Goal: Task Accomplishment & Management: Complete application form

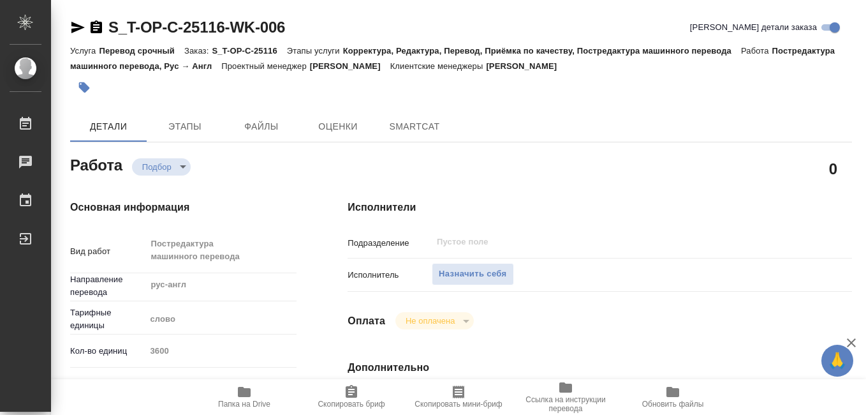
type textarea "x"
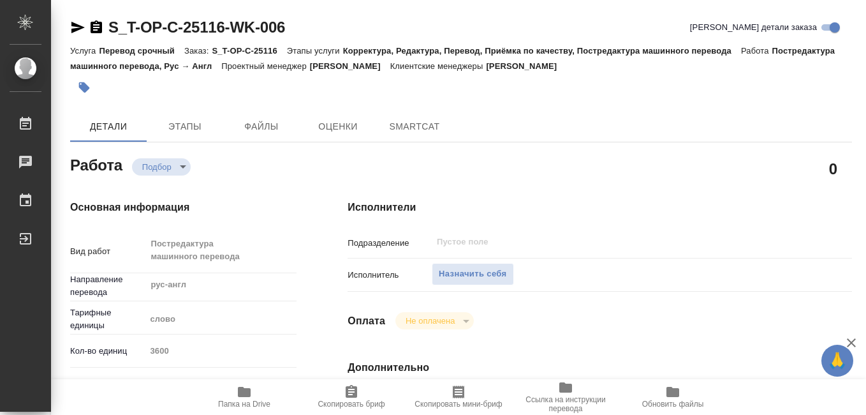
type textarea "x"
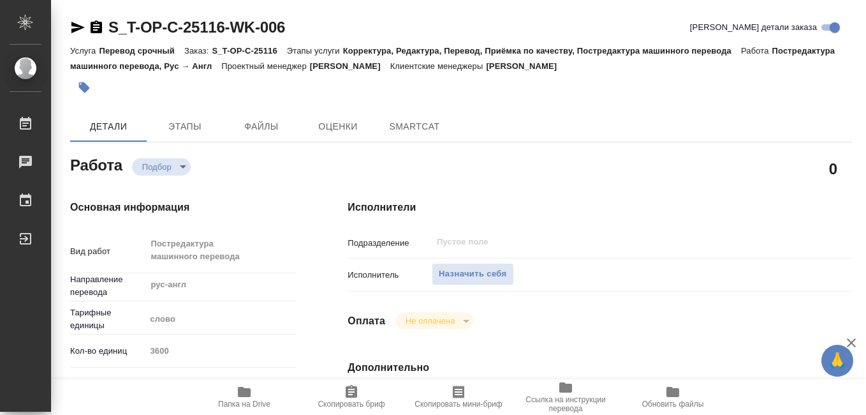
type textarea "x"
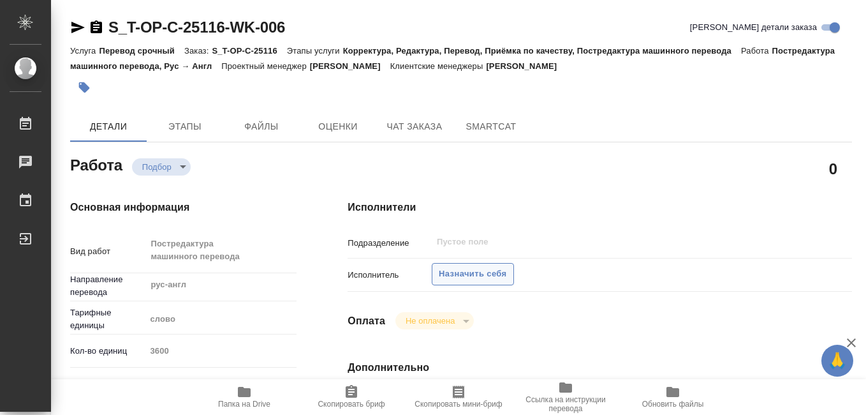
type textarea "x"
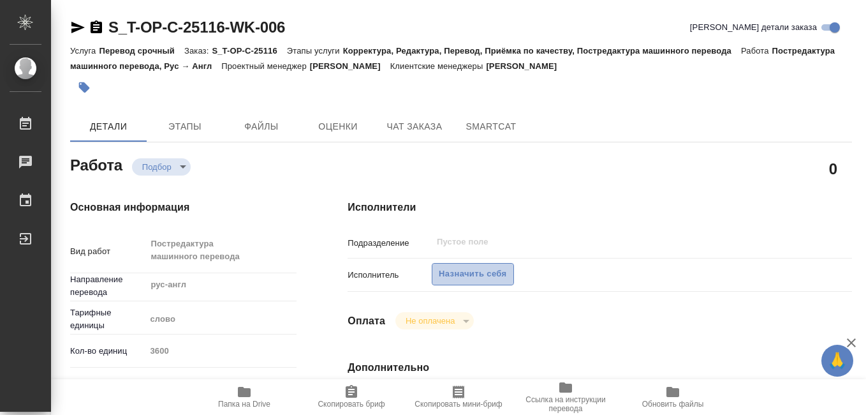
click at [465, 274] on span "Назначить себя" at bounding box center [473, 274] width 68 height 15
type textarea "x"
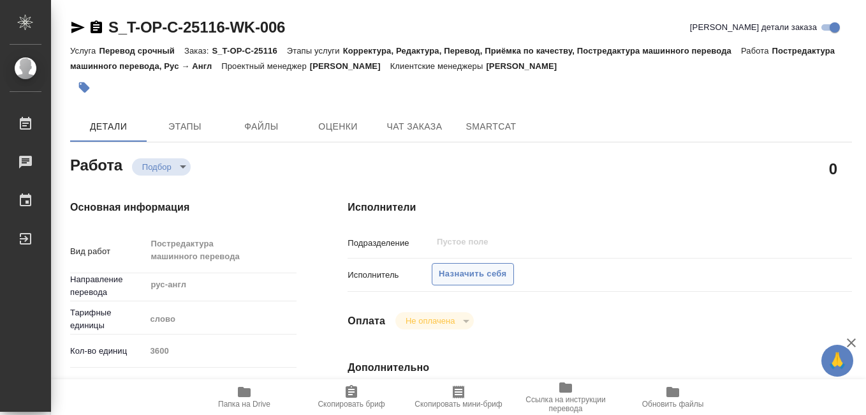
type textarea "x"
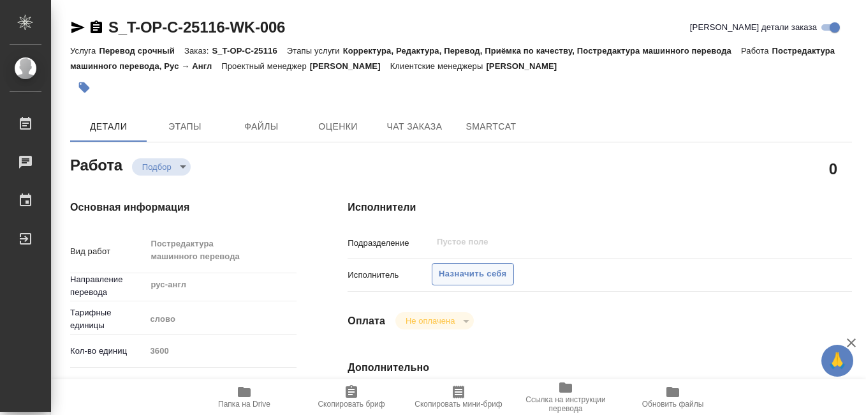
type textarea "x"
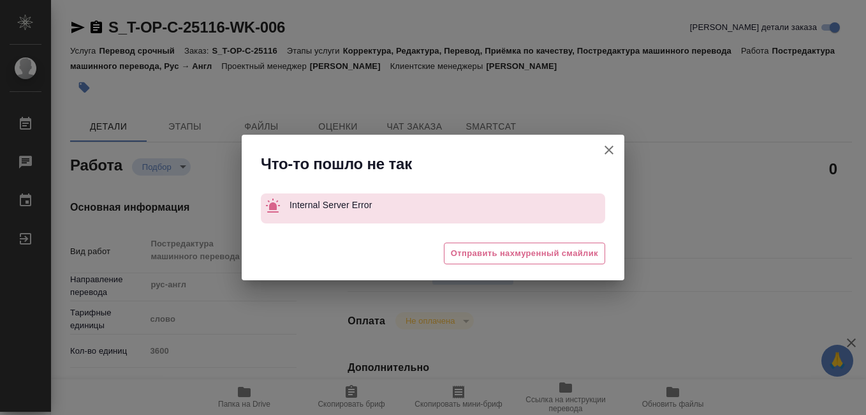
click at [609, 147] on icon "button" at bounding box center [608, 149] width 15 height 15
type textarea "x"
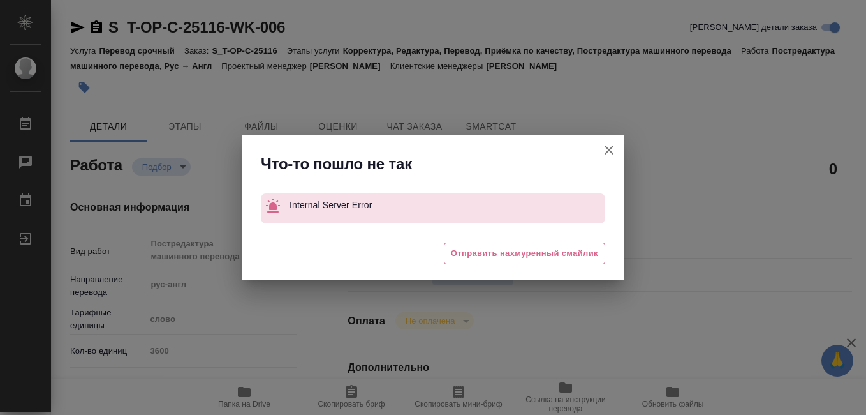
type textarea "x"
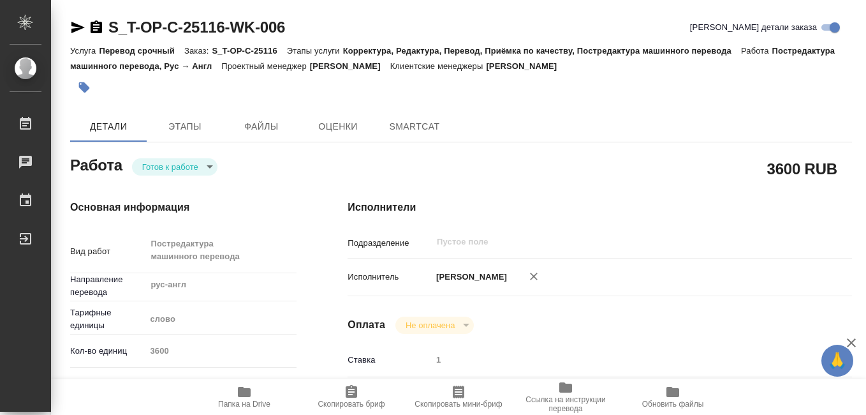
type textarea "x"
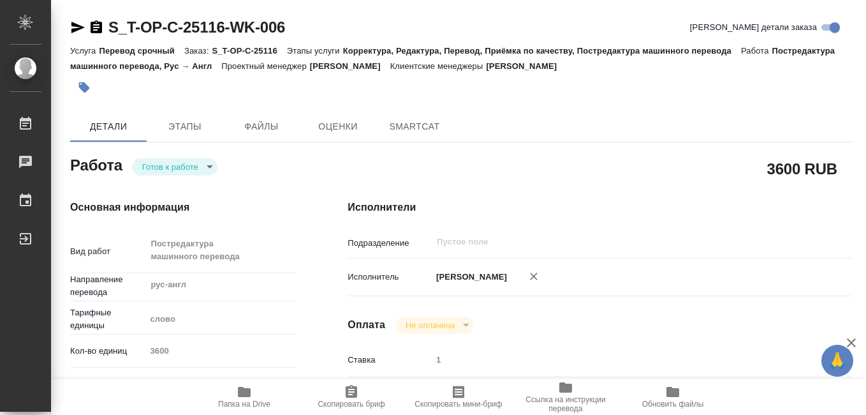
type textarea "x"
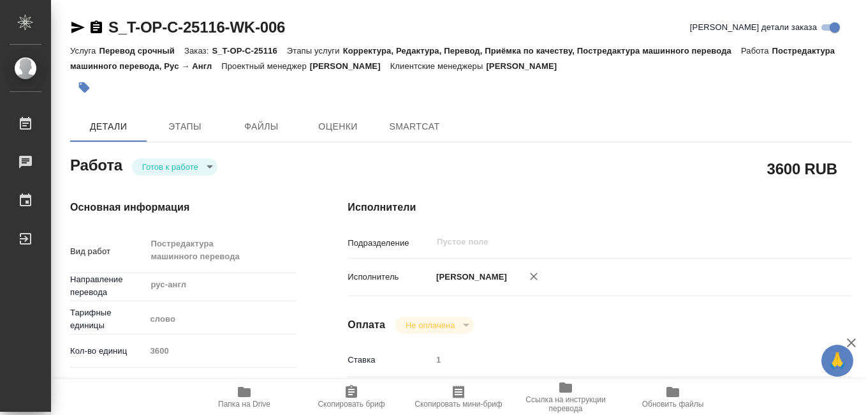
type textarea "x"
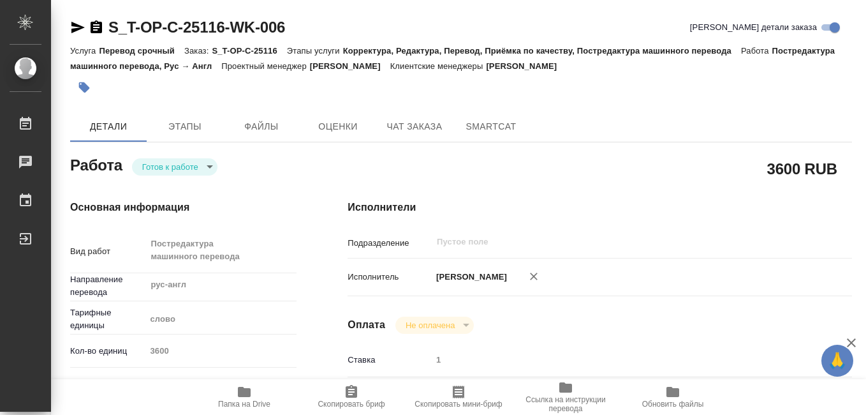
type textarea "x"
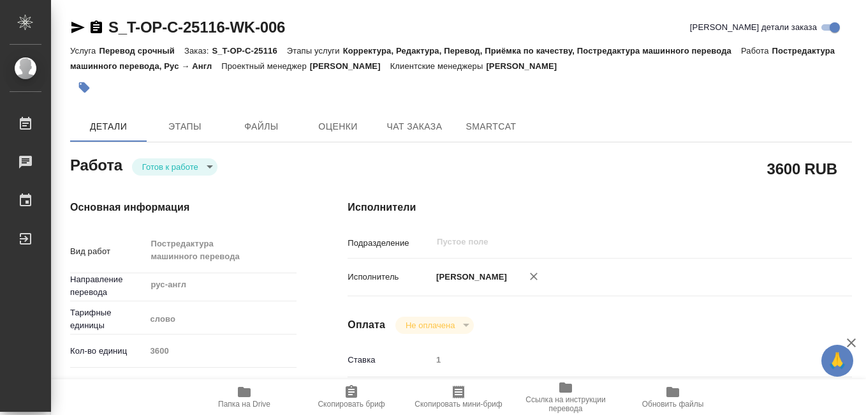
type textarea "x"
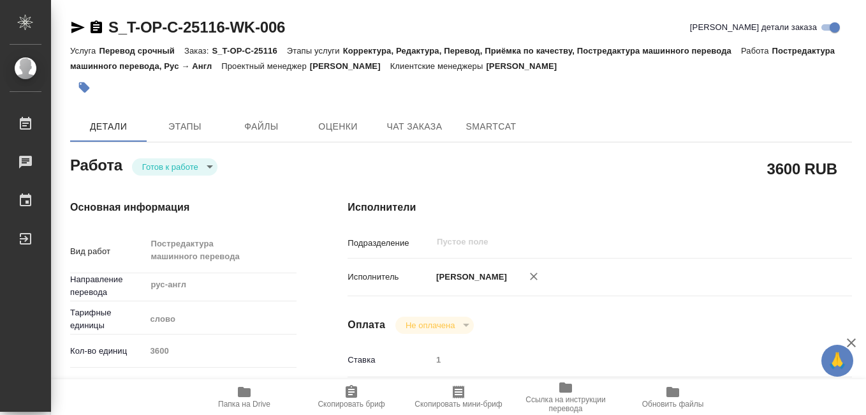
scroll to position [64, 0]
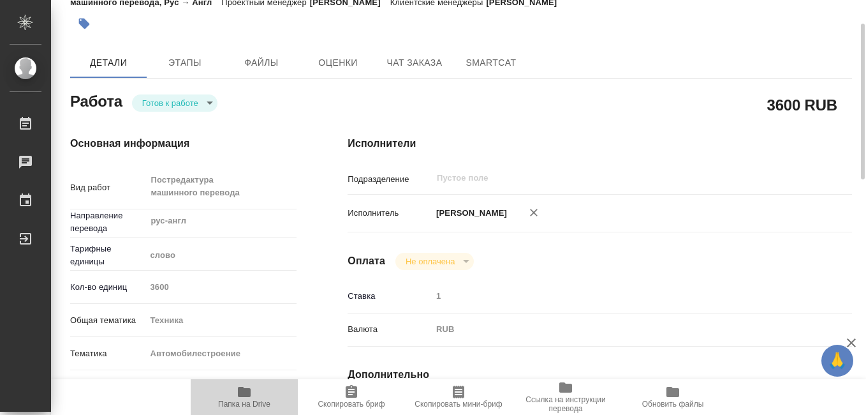
click at [238, 399] on span "Папка на Drive" at bounding box center [244, 403] width 52 height 9
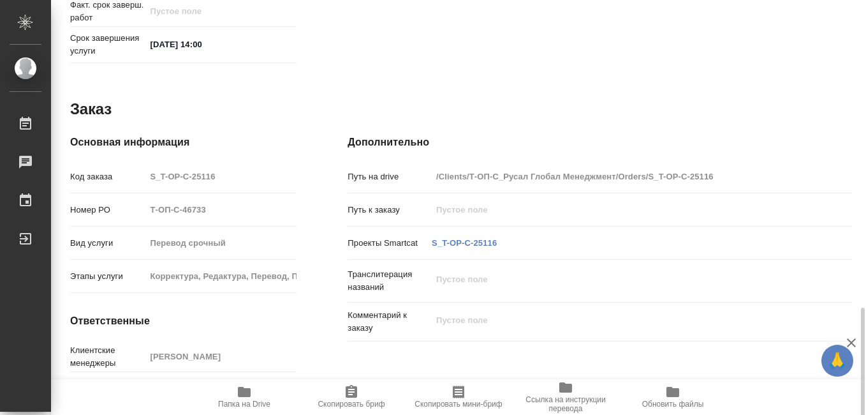
scroll to position [686, 0]
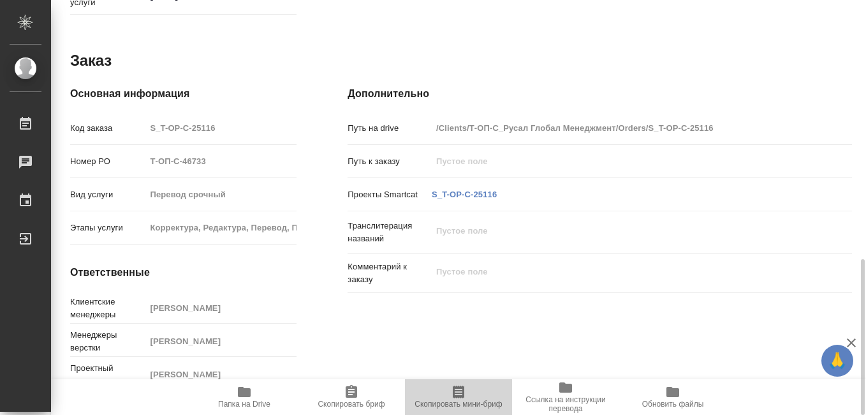
click at [457, 400] on span "Скопировать мини-бриф" at bounding box center [458, 403] width 87 height 9
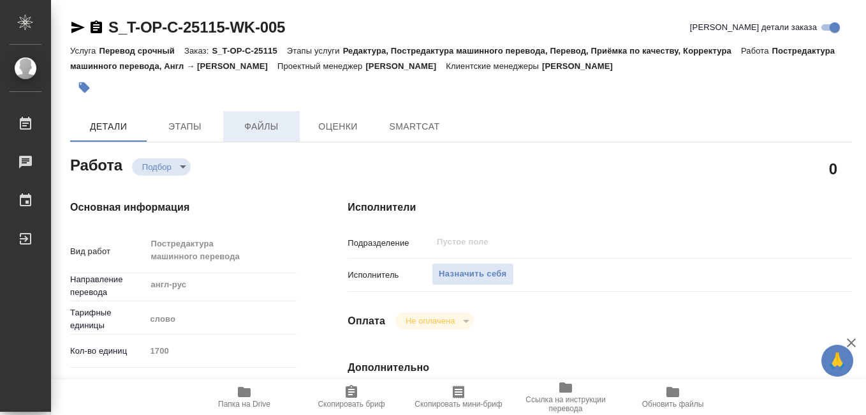
type textarea "x"
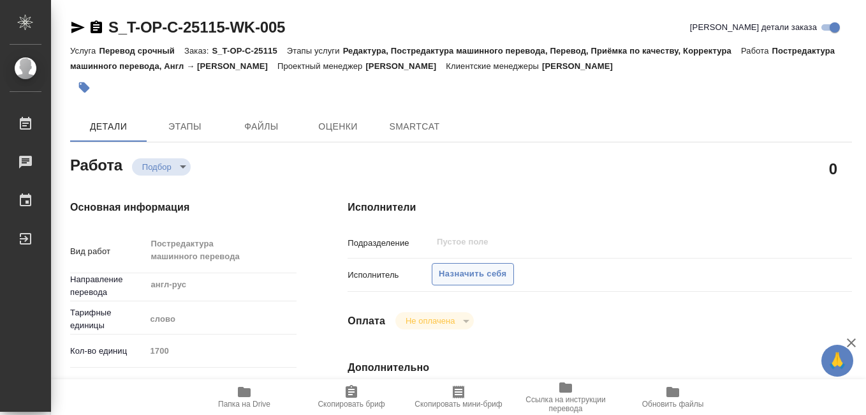
type textarea "x"
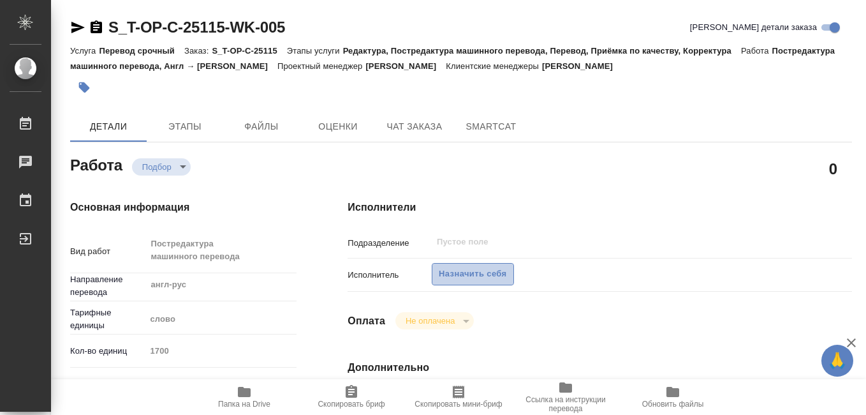
click at [469, 274] on span "Назначить себя" at bounding box center [473, 274] width 68 height 15
type textarea "x"
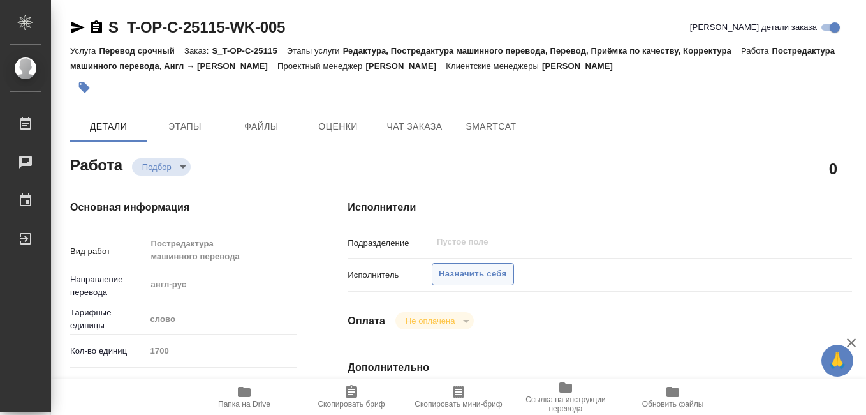
type textarea "x"
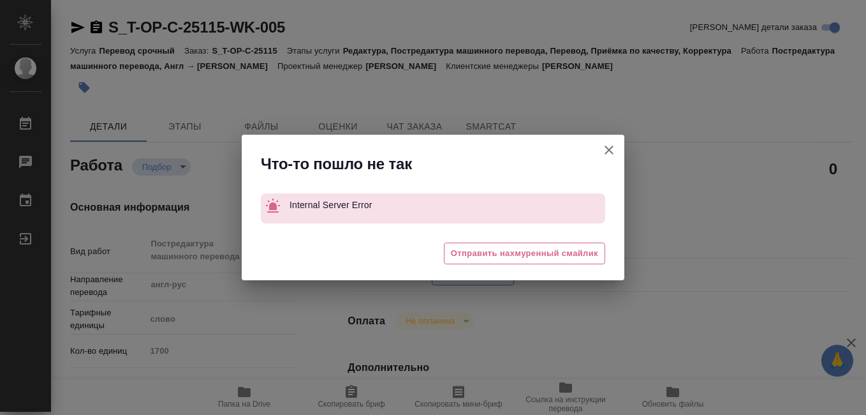
type textarea "x"
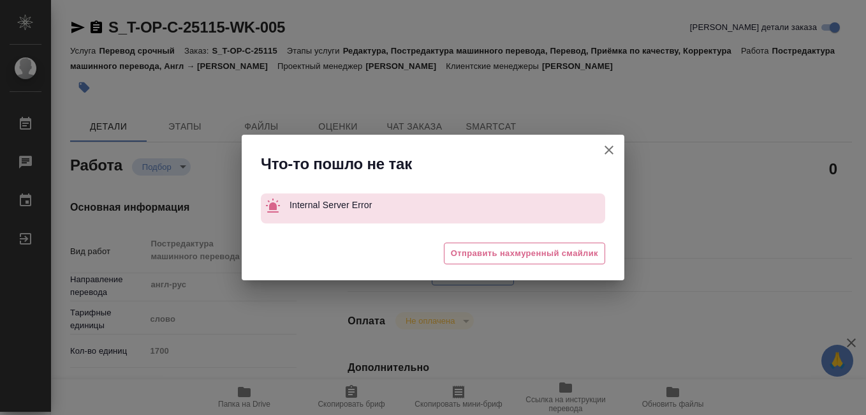
type textarea "x"
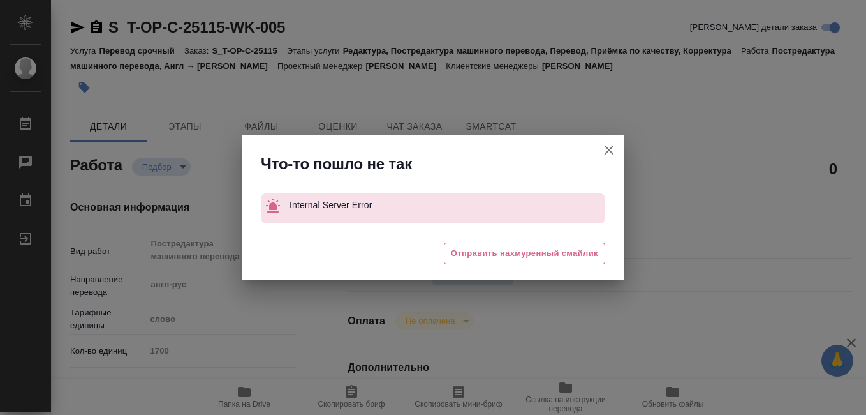
click at [610, 147] on icon "button" at bounding box center [608, 149] width 15 height 15
type textarea "x"
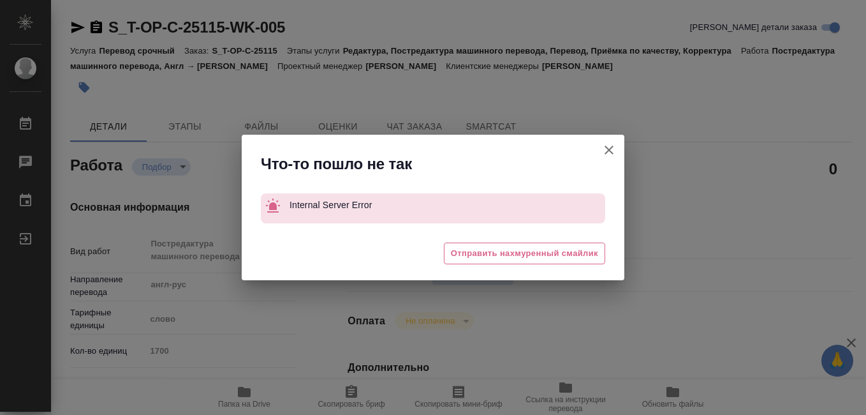
type textarea "x"
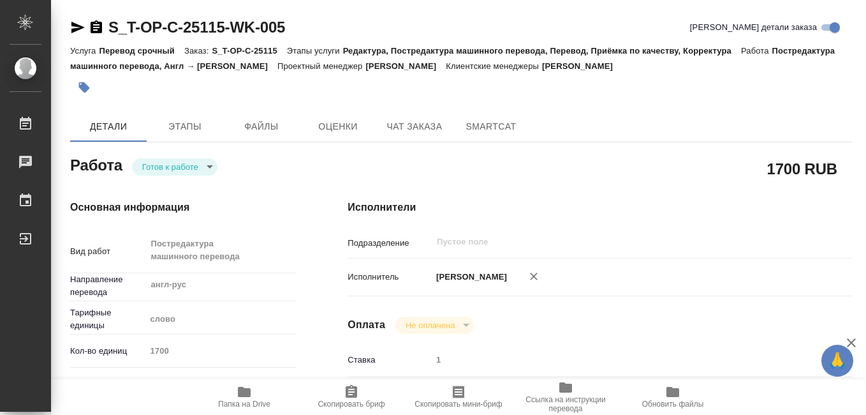
type textarea "x"
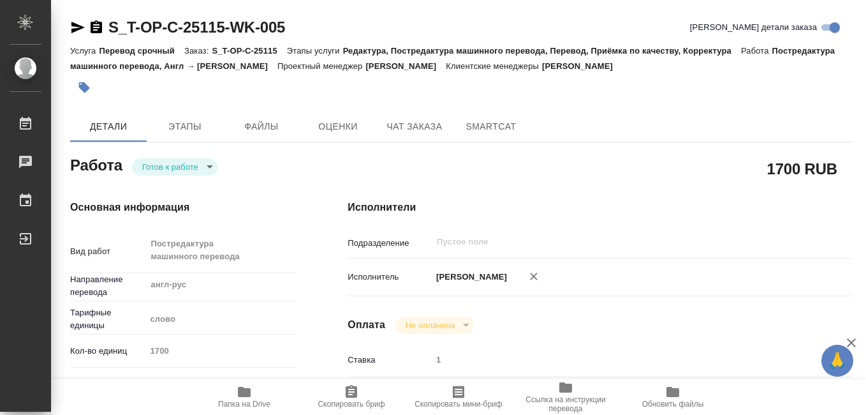
type textarea "x"
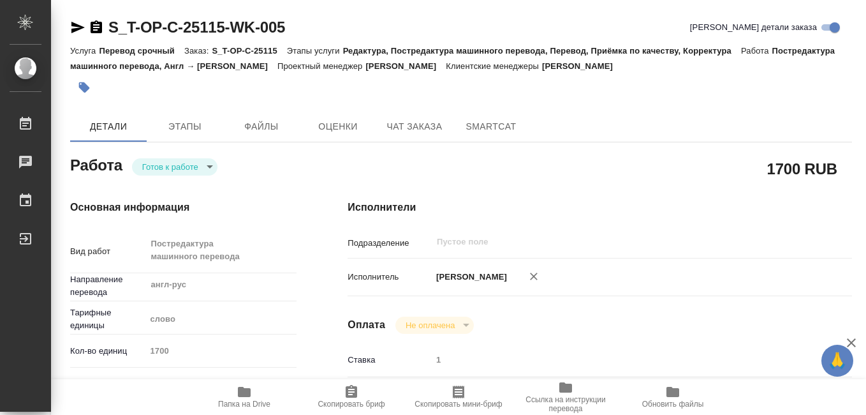
type textarea "x"
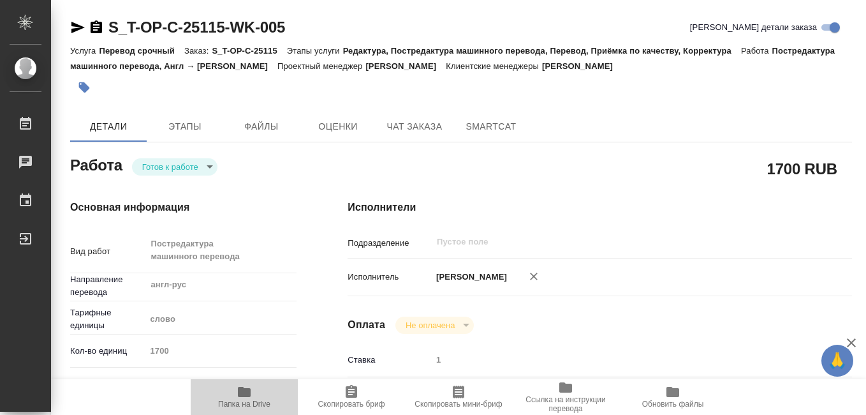
click at [243, 395] on icon "button" at bounding box center [244, 392] width 13 height 10
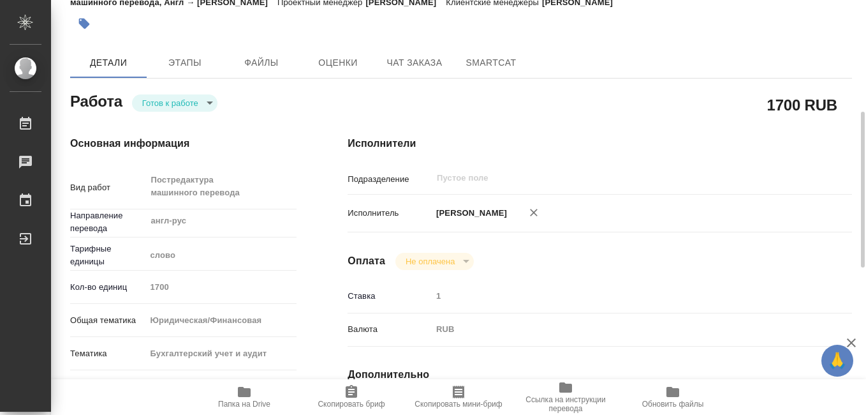
scroll to position [128, 0]
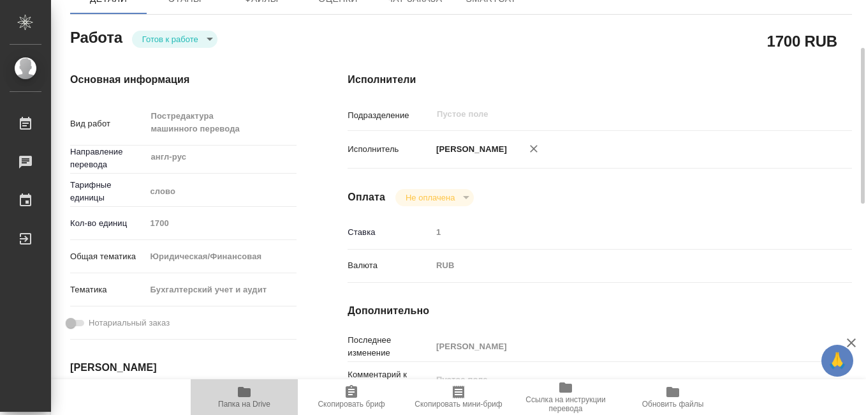
click at [238, 399] on icon "button" at bounding box center [244, 391] width 15 height 15
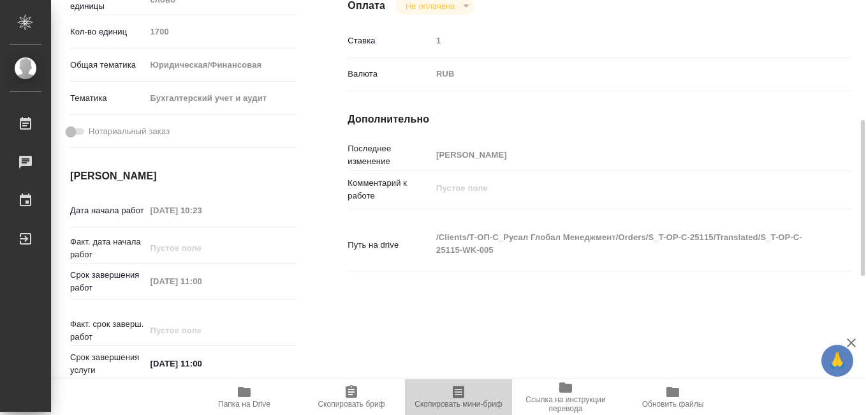
click at [459, 397] on icon "button" at bounding box center [458, 391] width 11 height 13
click at [458, 394] on icon "button" at bounding box center [458, 391] width 11 height 13
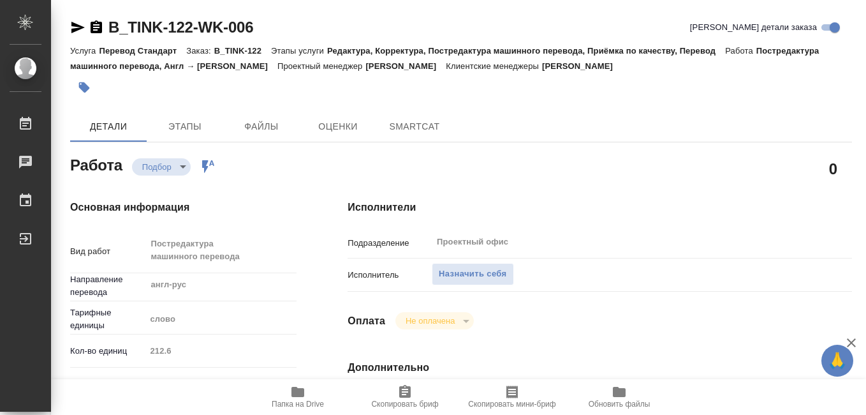
type textarea "x"
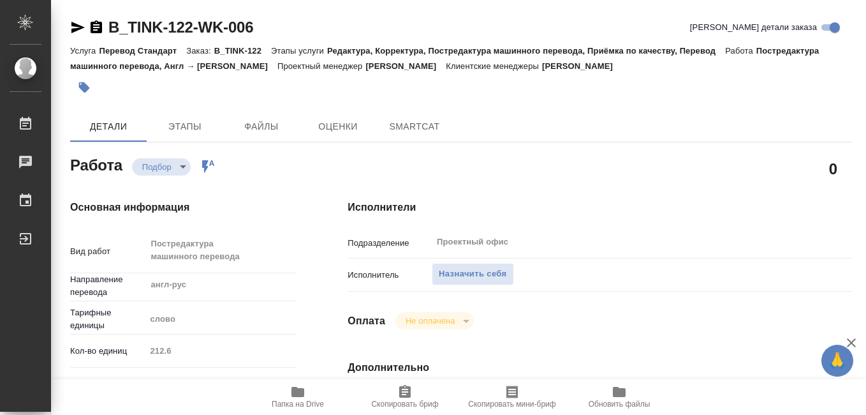
type textarea "x"
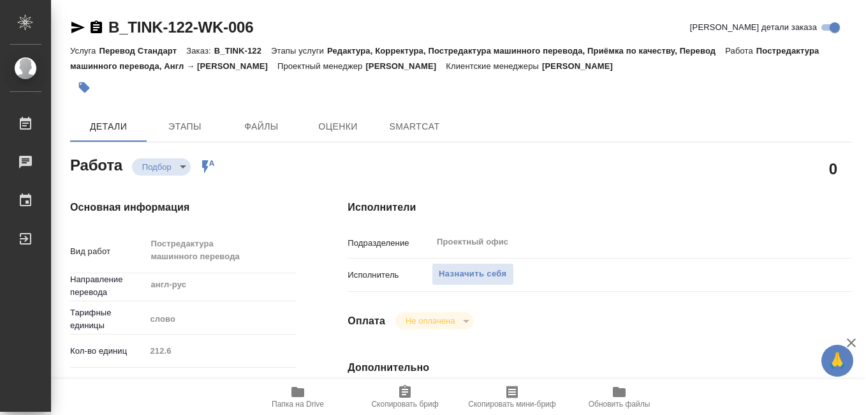
type textarea "x"
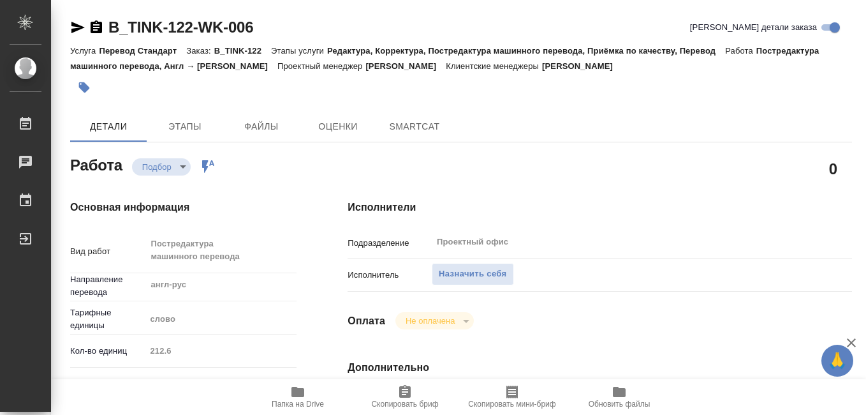
type textarea "x"
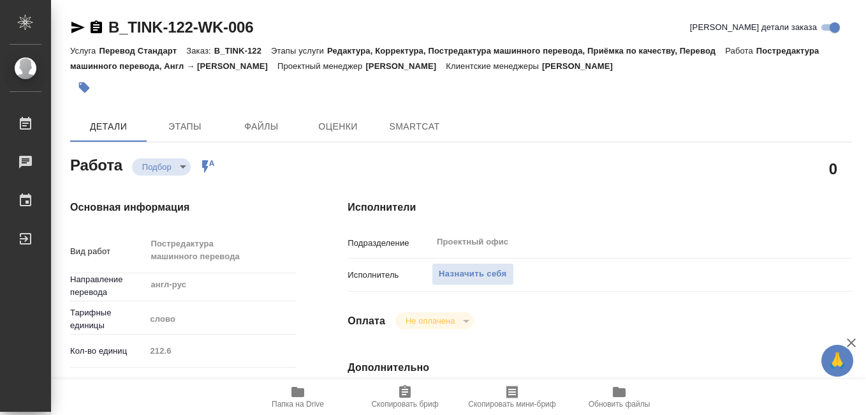
type textarea "x"
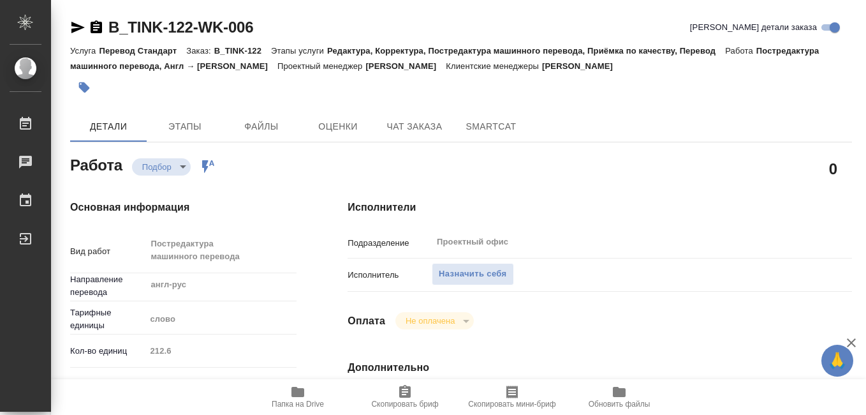
click at [298, 395] on icon "button" at bounding box center [297, 392] width 13 height 10
type textarea "x"
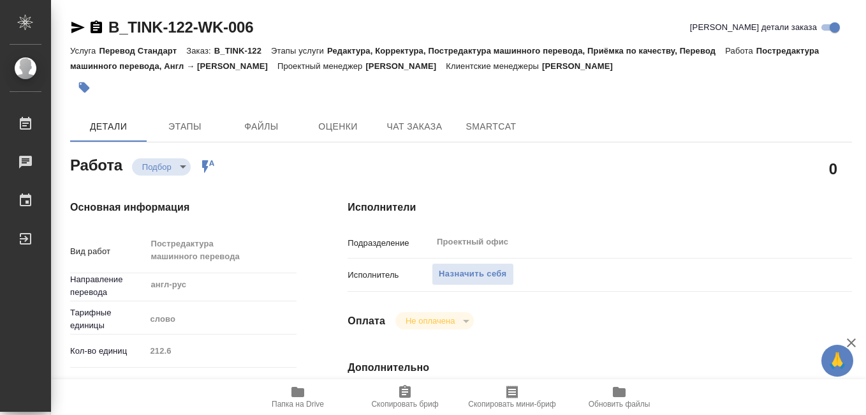
type textarea "x"
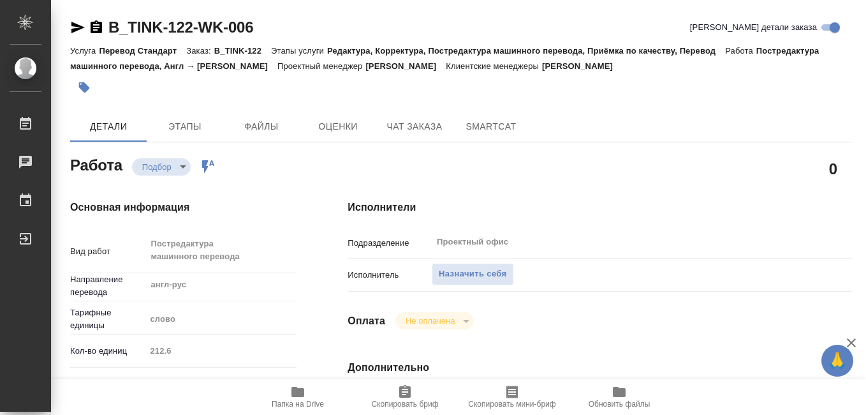
type textarea "x"
